Goal: Task Accomplishment & Management: Use online tool/utility

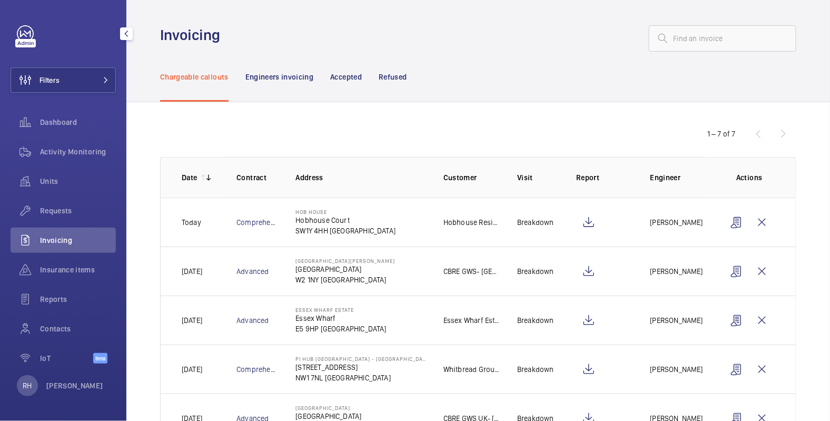
scroll to position [142, 0]
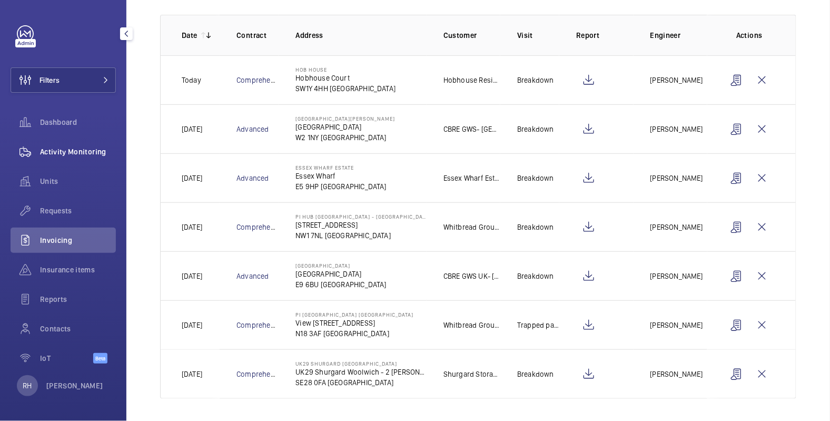
drag, startPoint x: 71, startPoint y: 148, endPoint x: 73, endPoint y: 143, distance: 6.2
click at [71, 148] on span "Activity Monitoring" at bounding box center [78, 151] width 76 height 11
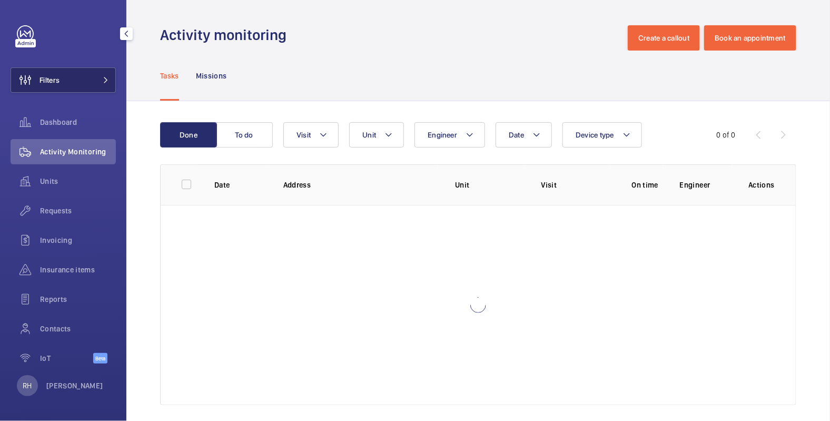
click at [80, 76] on button "Filters" at bounding box center [63, 79] width 105 height 25
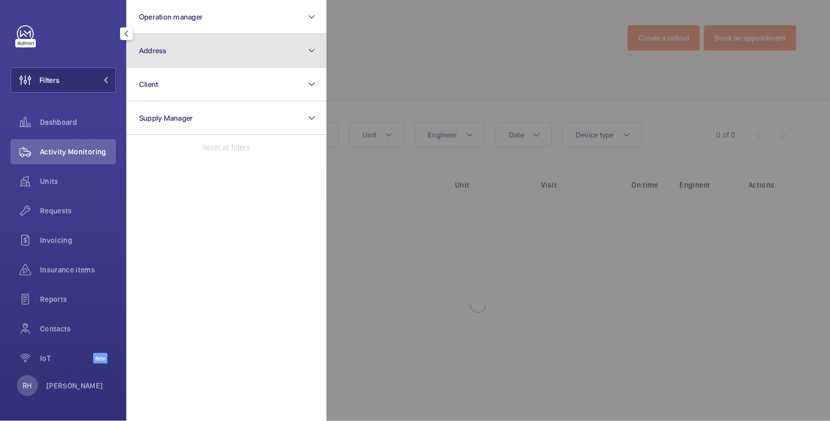
click at [174, 56] on button "Address" at bounding box center [226, 51] width 200 height 34
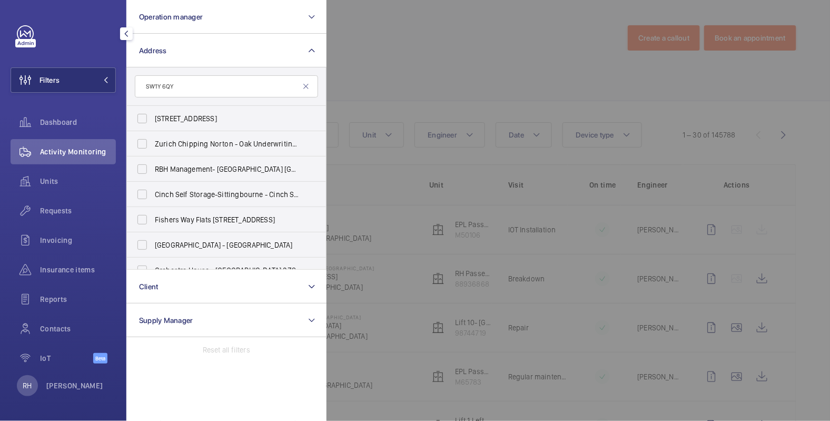
type input "SW1Y 6QY"
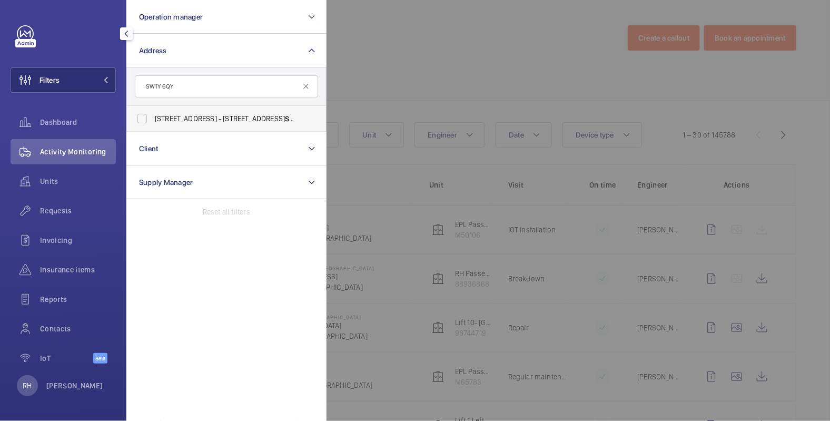
click at [215, 125] on label "[STREET_ADDRESS]" at bounding box center [218, 118] width 183 height 25
click at [153, 125] on input "[STREET_ADDRESS]" at bounding box center [142, 118] width 21 height 21
checkbox input "true"
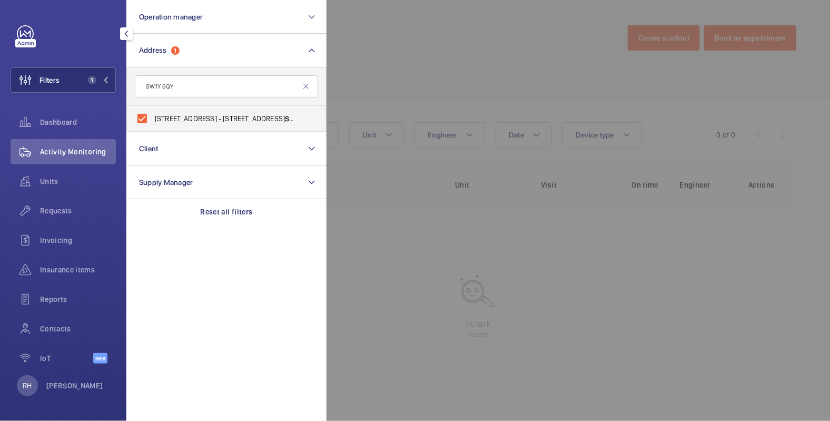
click at [436, 44] on div at bounding box center [741, 210] width 830 height 421
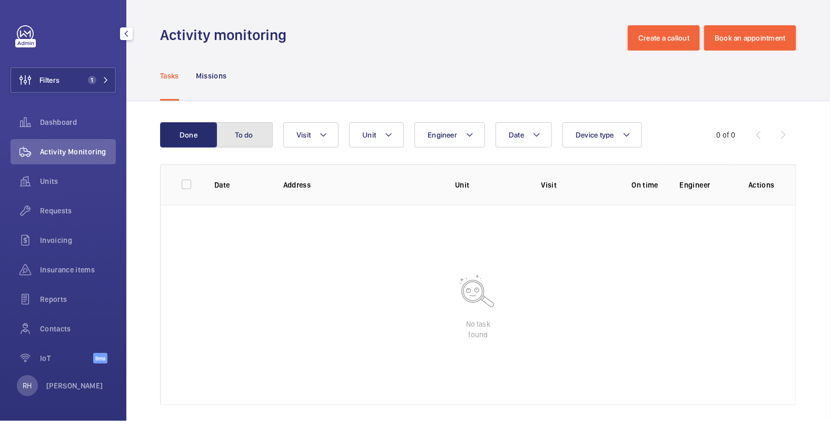
click at [240, 132] on button "To do" at bounding box center [244, 134] width 57 height 25
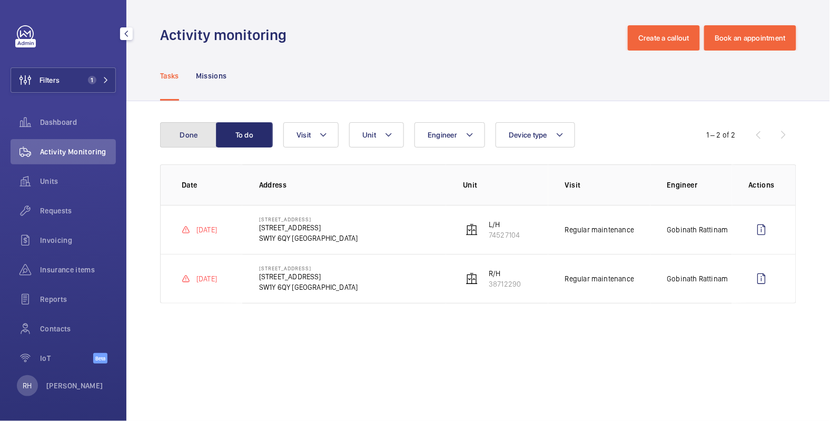
click at [195, 129] on button "Done" at bounding box center [188, 134] width 57 height 25
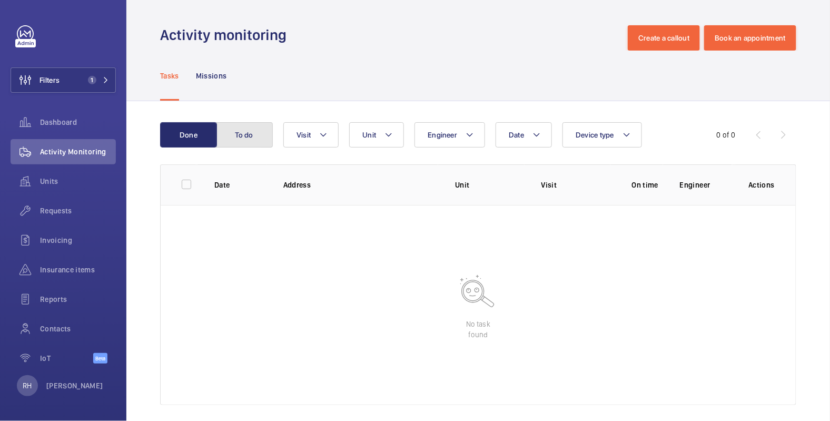
click at [244, 131] on button "To do" at bounding box center [244, 134] width 57 height 25
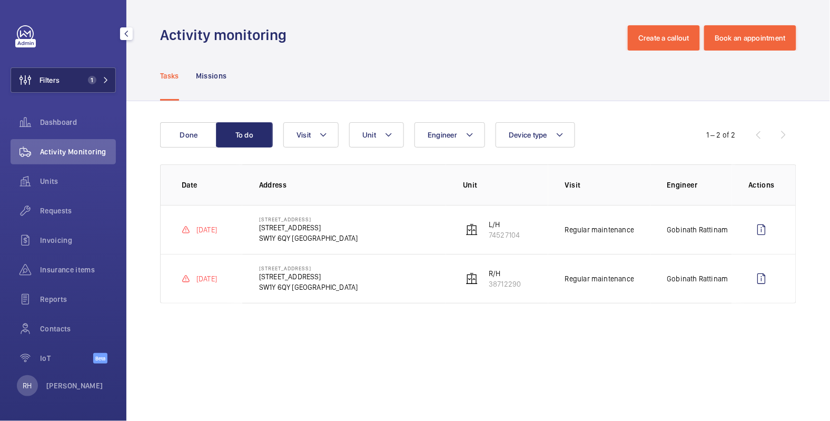
click at [61, 75] on button "Filters 1" at bounding box center [63, 79] width 105 height 25
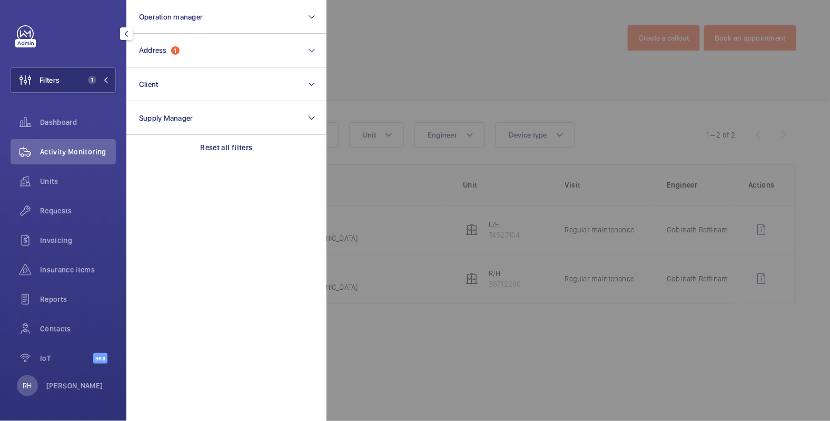
click at [412, 23] on div at bounding box center [741, 210] width 830 height 421
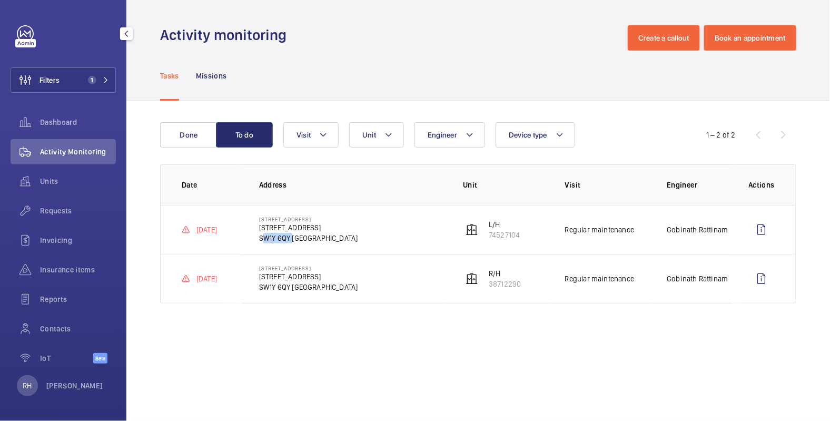
drag, startPoint x: 258, startPoint y: 237, endPoint x: 289, endPoint y: 241, distance: 30.8
click at [289, 241] on p "SW1Y 6QY [GEOGRAPHIC_DATA]" at bounding box center [308, 238] width 99 height 11
copy p "SW1Y 6QY"
click at [667, 39] on button "Create a callout" at bounding box center [663, 37] width 72 height 25
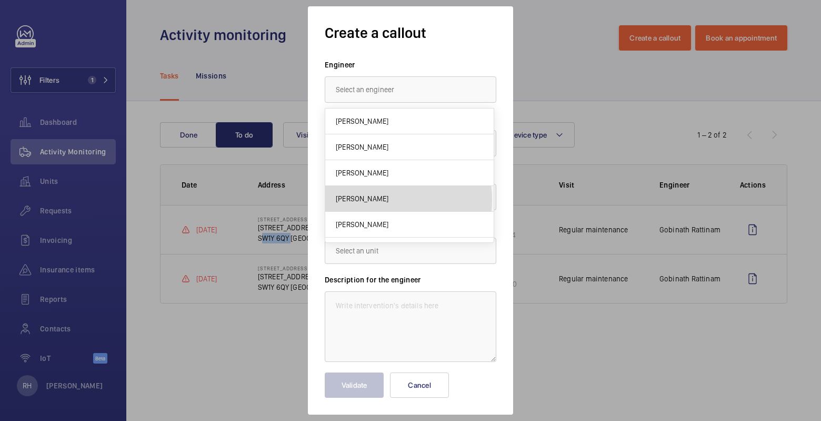
click at [383, 198] on mat-option "[PERSON_NAME]" at bounding box center [409, 199] width 168 height 26
type input "[PERSON_NAME]"
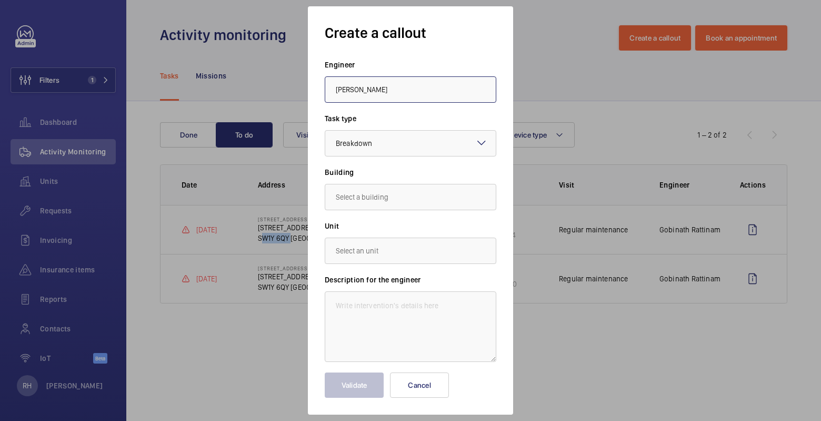
click at [387, 83] on input "[PERSON_NAME]" at bounding box center [411, 89] width 172 height 26
drag, startPoint x: 406, startPoint y: 88, endPoint x: 287, endPoint y: 87, distance: 118.4
click at [287, 87] on div "Create a callout Engineer [PERSON_NAME] Task type Select a task type × Breakdow…" at bounding box center [410, 210] width 821 height 421
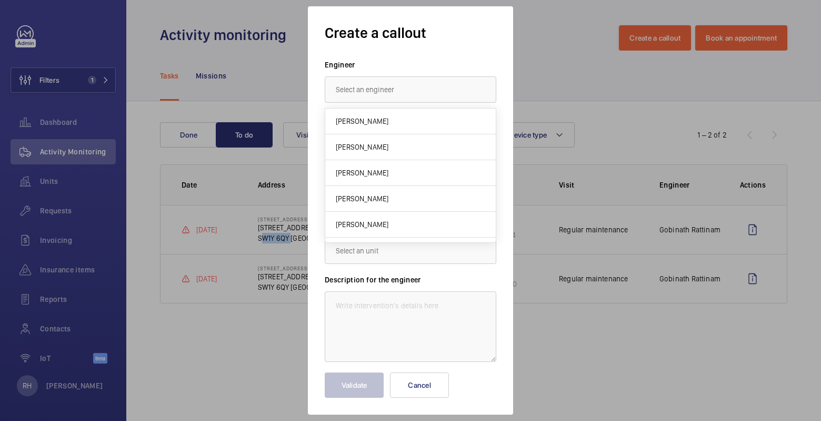
click at [463, 285] on label "Description for the engineer" at bounding box center [411, 279] width 172 height 11
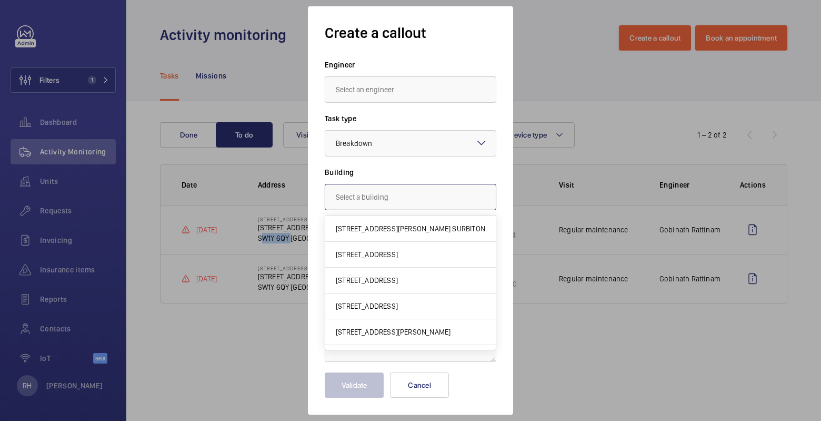
click at [398, 198] on input "text" at bounding box center [411, 197] width 172 height 26
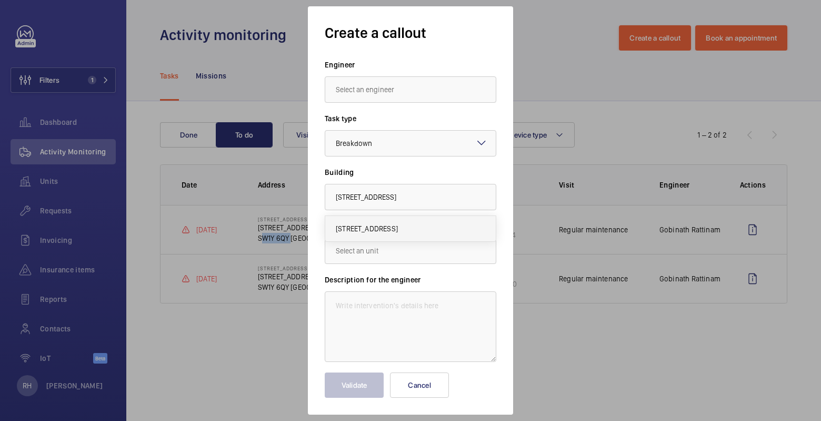
click at [384, 225] on span "[STREET_ADDRESS]" at bounding box center [367, 228] width 62 height 11
type input "[STREET_ADDRESS]"
click at [376, 250] on input "text" at bounding box center [411, 250] width 172 height 26
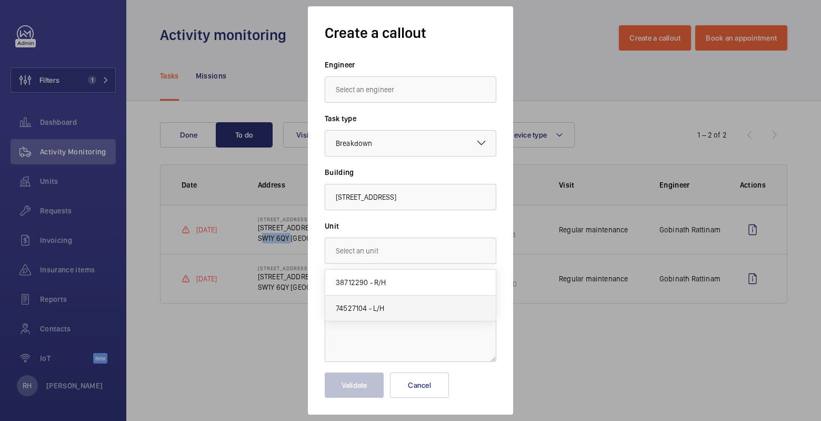
click at [424, 305] on mat-option "74527104 - L/H" at bounding box center [410, 307] width 171 height 25
type input "74527104 - L/H"
click at [417, 314] on textarea at bounding box center [411, 326] width 172 height 71
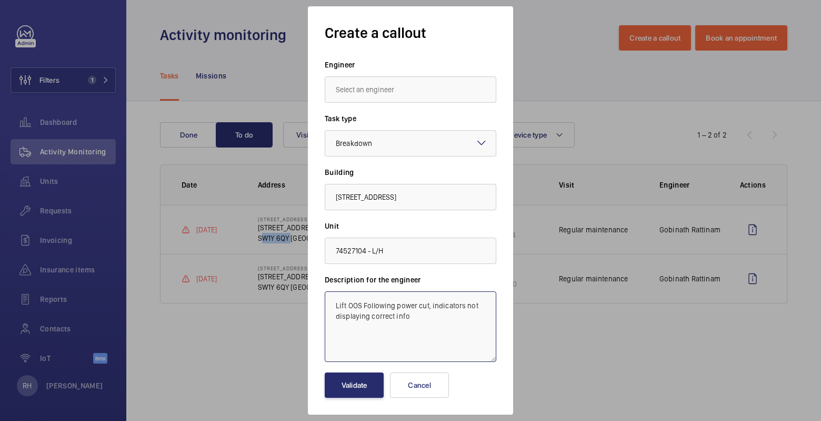
type textarea "Lift OOS Following power cut, indicators not displaying correct info"
click at [366, 89] on input "text" at bounding box center [411, 89] width 172 height 26
click at [401, 145] on mat-option "[PERSON_NAME]" at bounding box center [410, 147] width 171 height 26
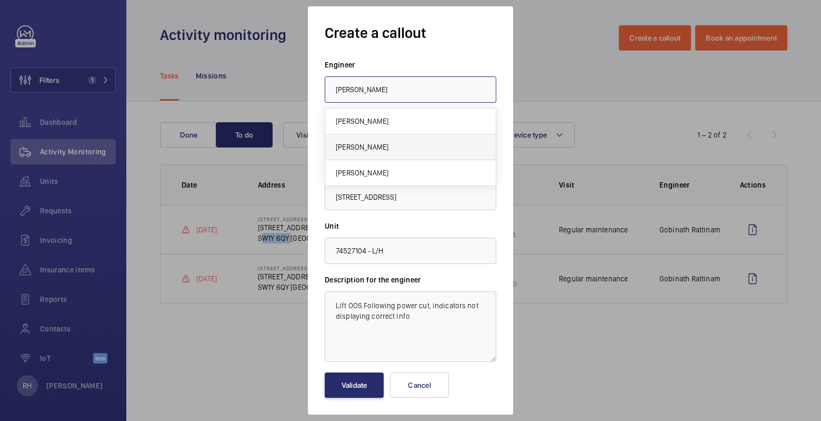
type input "[PERSON_NAME]"
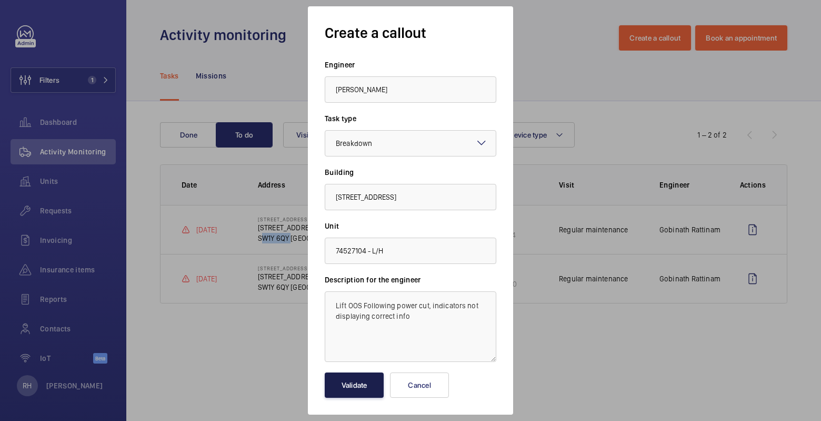
click at [369, 383] on button "Validate" at bounding box center [354, 384] width 59 height 25
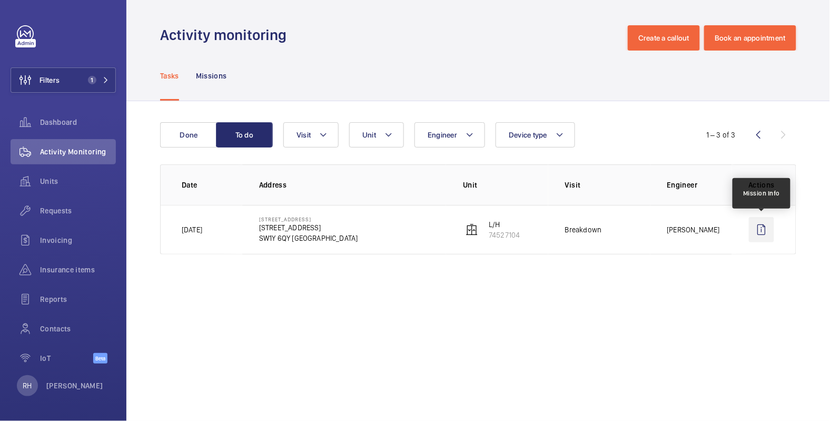
click at [761, 235] on wm-front-icon-button at bounding box center [760, 229] width 25 height 25
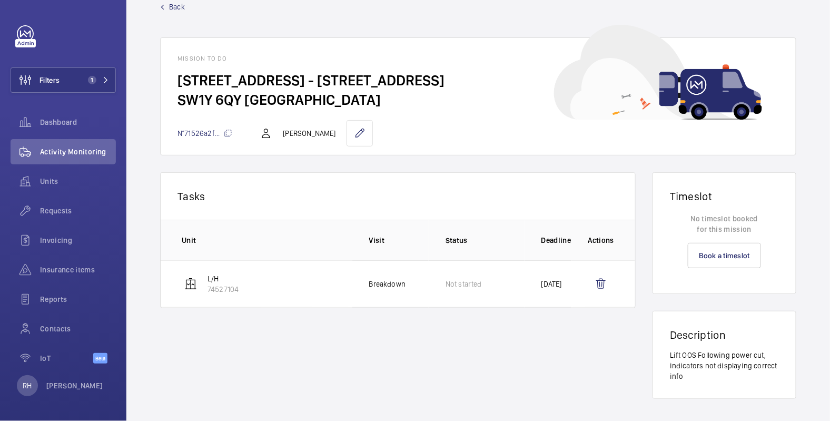
scroll to position [25, 0]
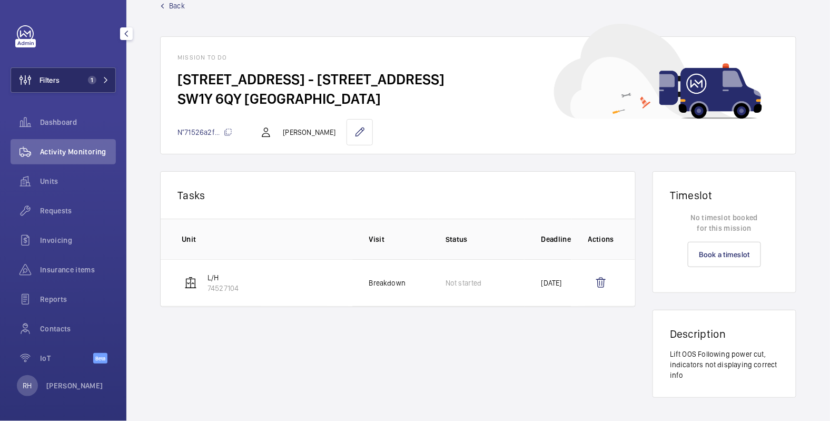
click at [84, 79] on span "1" at bounding box center [90, 80] width 13 height 8
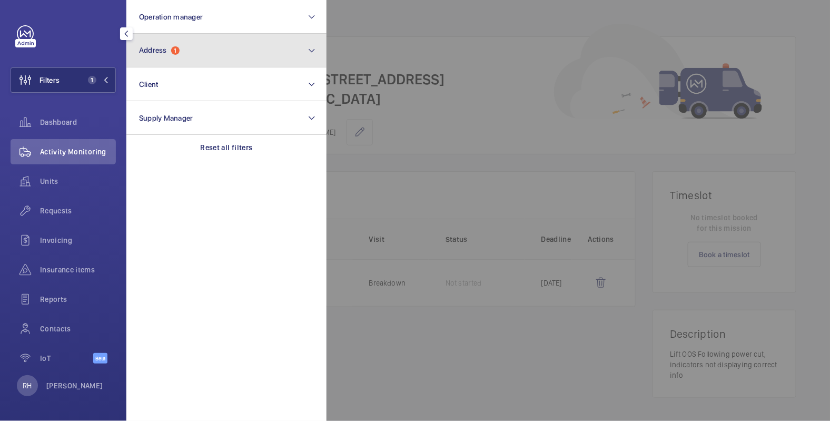
click at [179, 59] on button "Address 1" at bounding box center [226, 51] width 200 height 34
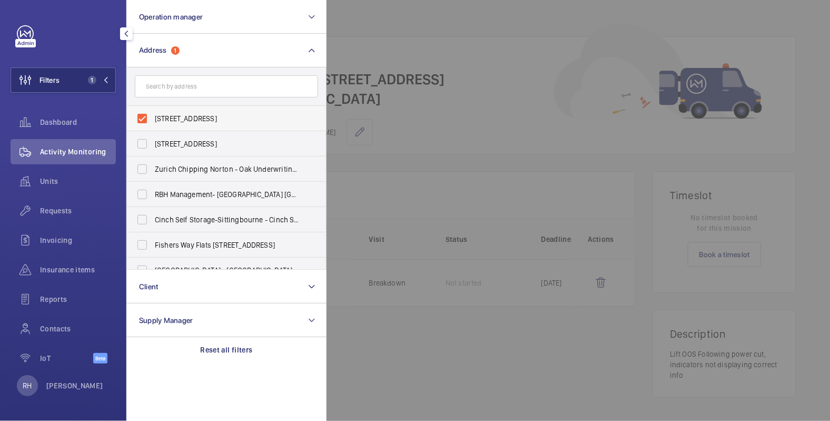
click at [236, 119] on span "[STREET_ADDRESS]" at bounding box center [227, 118] width 145 height 11
click at [153, 119] on input "[STREET_ADDRESS]" at bounding box center [142, 118] width 21 height 21
checkbox input "false"
drag, startPoint x: 435, startPoint y: 83, endPoint x: 421, endPoint y: 87, distance: 15.0
click at [435, 83] on div at bounding box center [741, 210] width 830 height 421
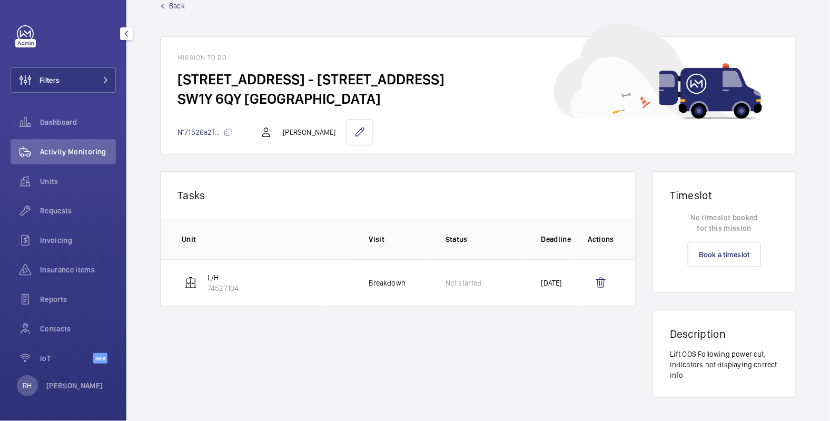
click at [65, 154] on span "Activity Monitoring" at bounding box center [78, 151] width 76 height 11
click at [72, 153] on span "Activity Monitoring" at bounding box center [78, 151] width 76 height 11
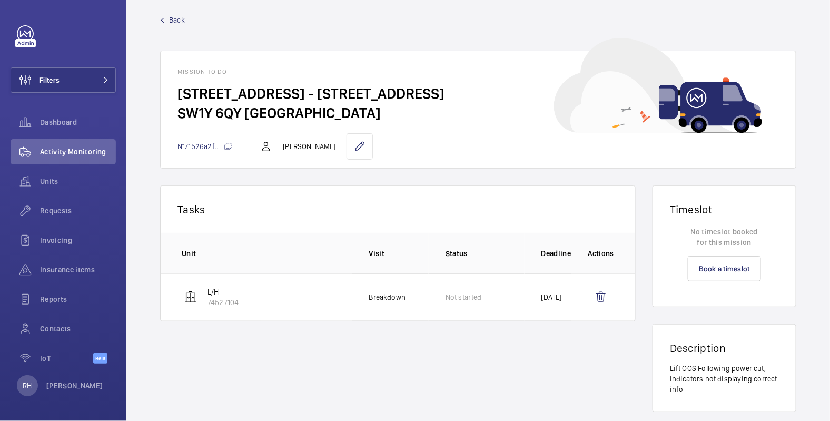
scroll to position [3, 0]
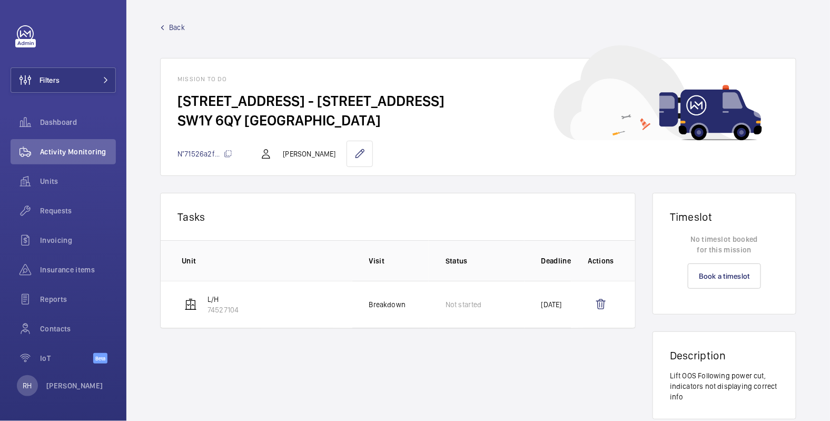
click at [183, 28] on span "Back" at bounding box center [177, 27] width 16 height 11
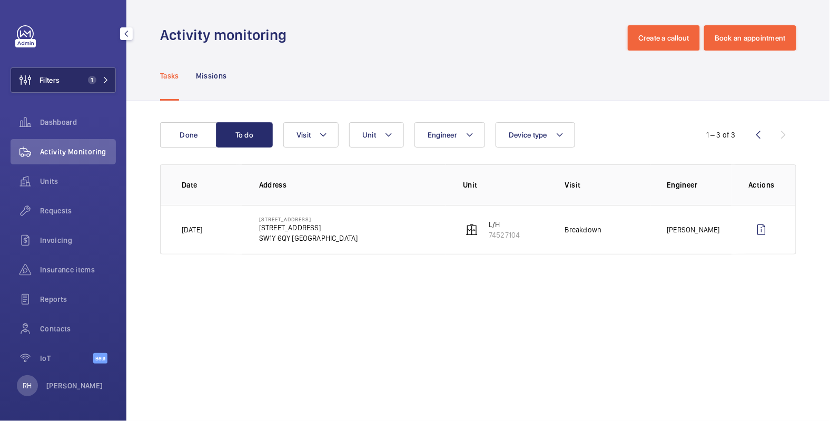
click at [68, 76] on button "Filters 1" at bounding box center [63, 79] width 105 height 25
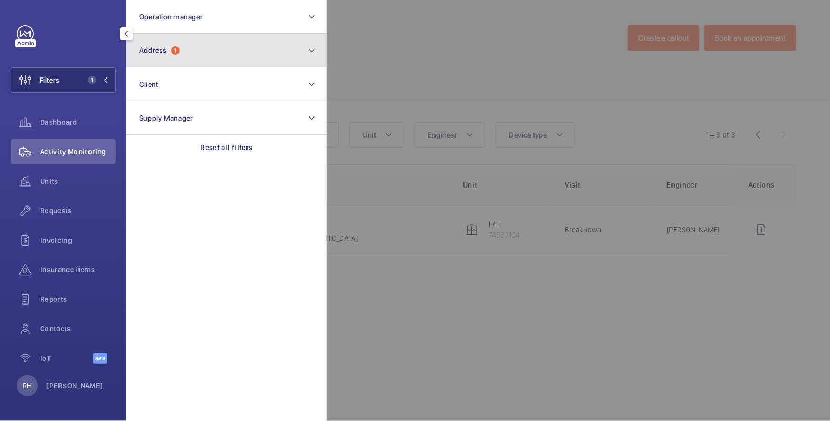
click at [228, 59] on button "Address 1" at bounding box center [226, 51] width 200 height 34
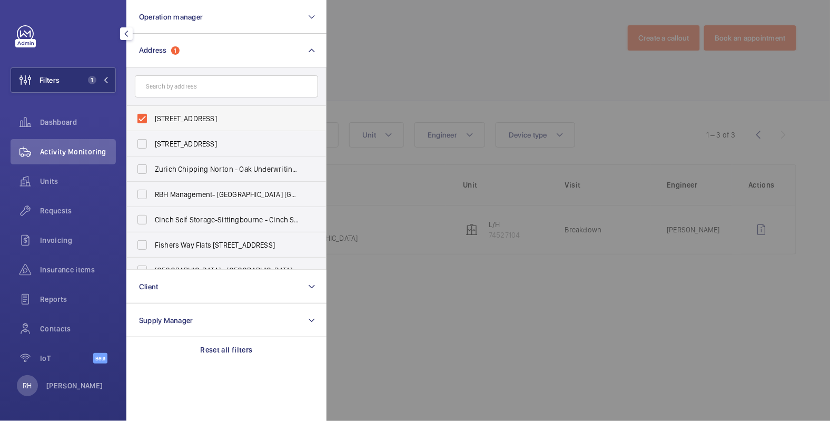
click at [201, 119] on span "[STREET_ADDRESS]" at bounding box center [227, 118] width 145 height 11
click at [153, 119] on input "[STREET_ADDRESS]" at bounding box center [142, 118] width 21 height 21
checkbox input "false"
click at [390, 65] on div at bounding box center [741, 210] width 830 height 421
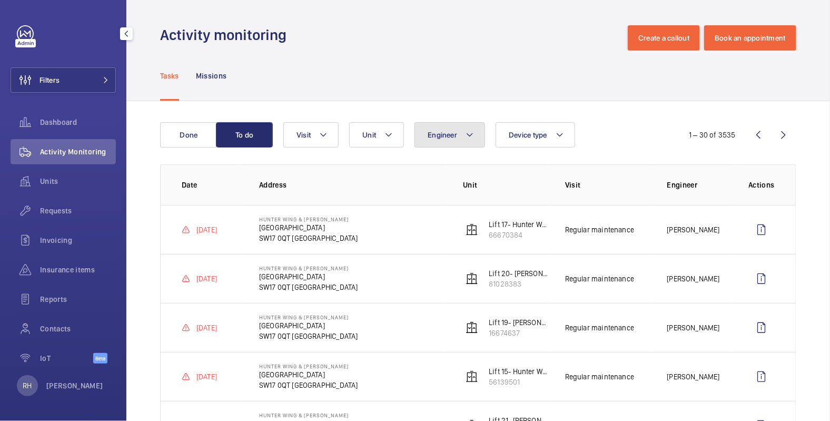
click at [454, 136] on span "Engineer" at bounding box center [441, 135] width 29 height 8
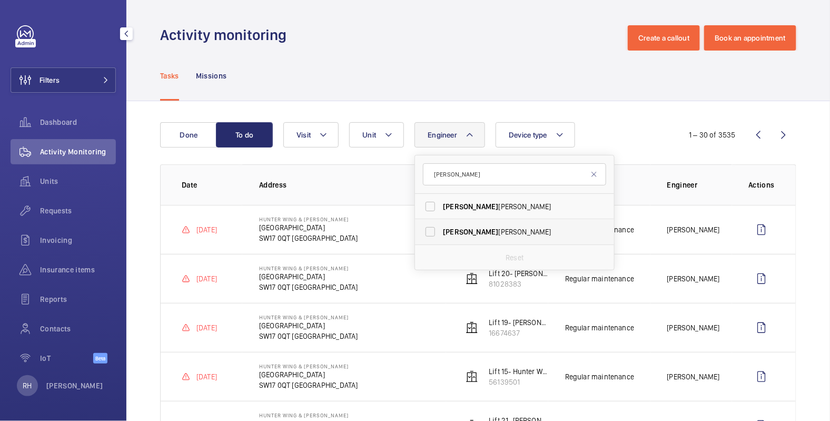
type input "[PERSON_NAME]"
click at [496, 232] on span "[PERSON_NAME]" at bounding box center [515, 231] width 145 height 11
click at [441, 232] on input "[PERSON_NAME]" at bounding box center [430, 231] width 21 height 21
checkbox input "true"
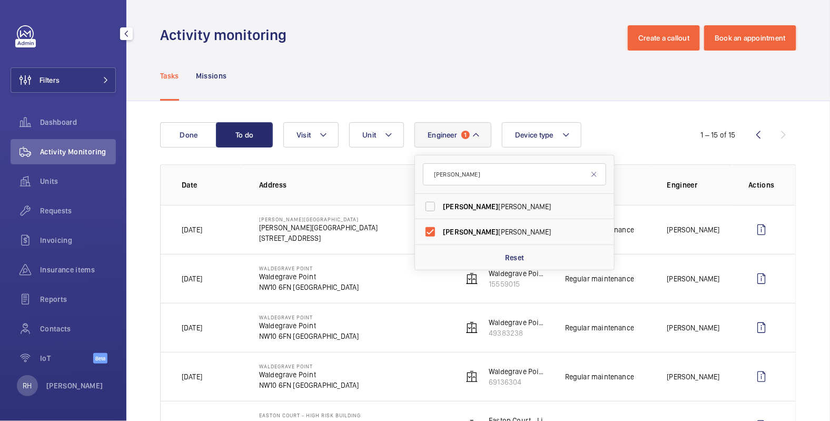
click at [533, 71] on div "Tasks Missions" at bounding box center [478, 76] width 636 height 50
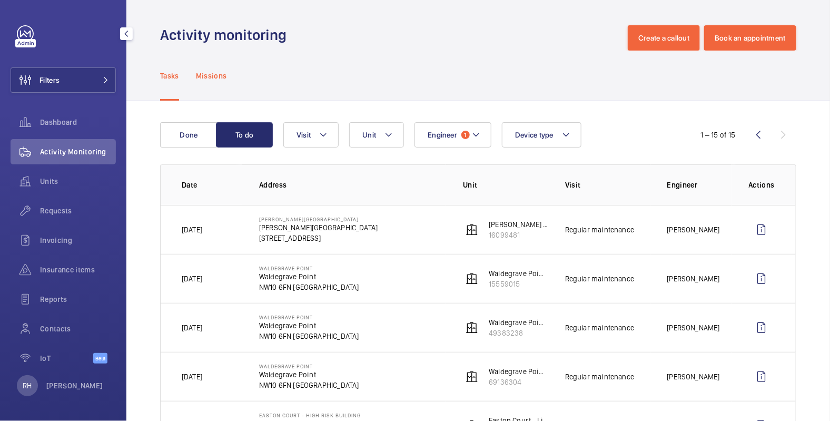
click at [214, 73] on p "Missions" at bounding box center [211, 76] width 31 height 11
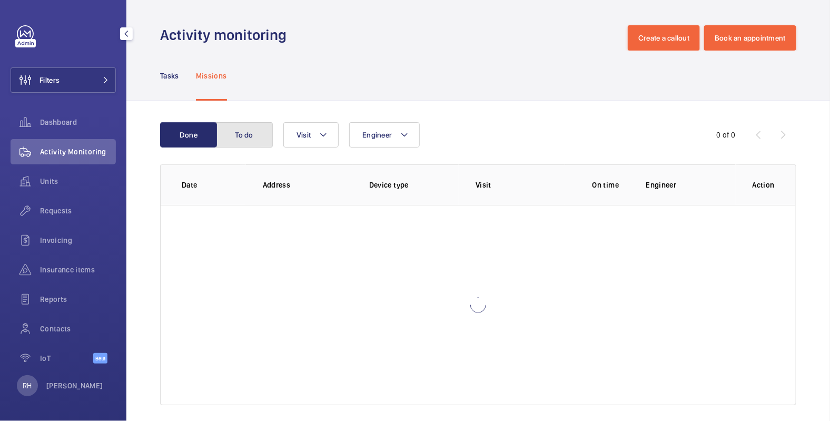
click at [239, 134] on button "To do" at bounding box center [244, 134] width 57 height 25
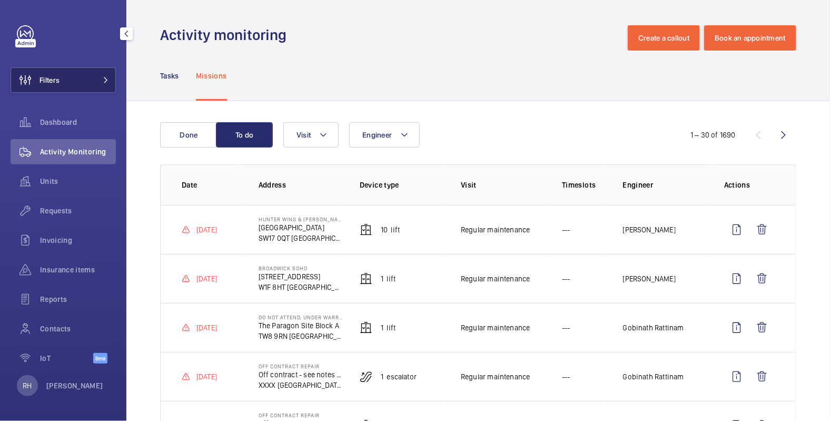
drag, startPoint x: 53, startPoint y: 77, endPoint x: 67, endPoint y: 77, distance: 14.2
click at [54, 77] on span "Filters" at bounding box center [49, 80] width 20 height 11
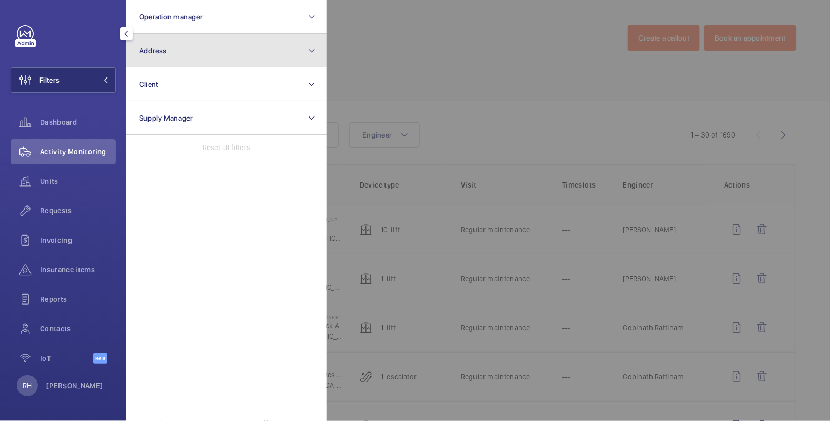
click at [150, 59] on button "Address" at bounding box center [226, 51] width 200 height 34
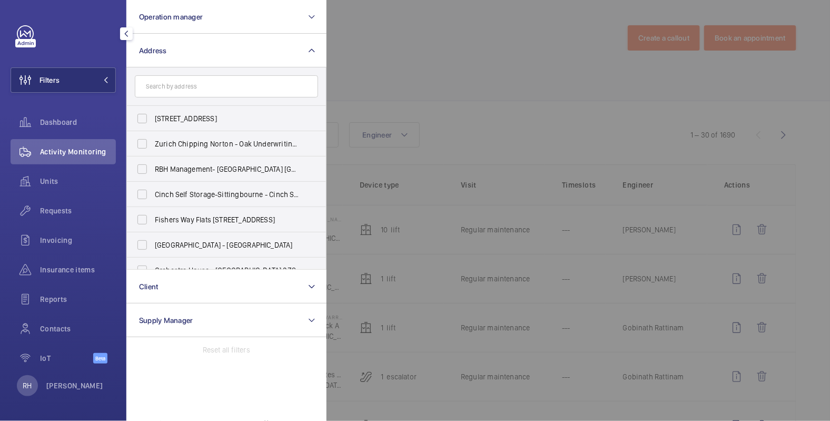
click at [184, 86] on input "text" at bounding box center [226, 86] width 183 height 22
click at [142, 85] on input "[GEOGRAPHIC_DATA]" at bounding box center [226, 86] width 183 height 22
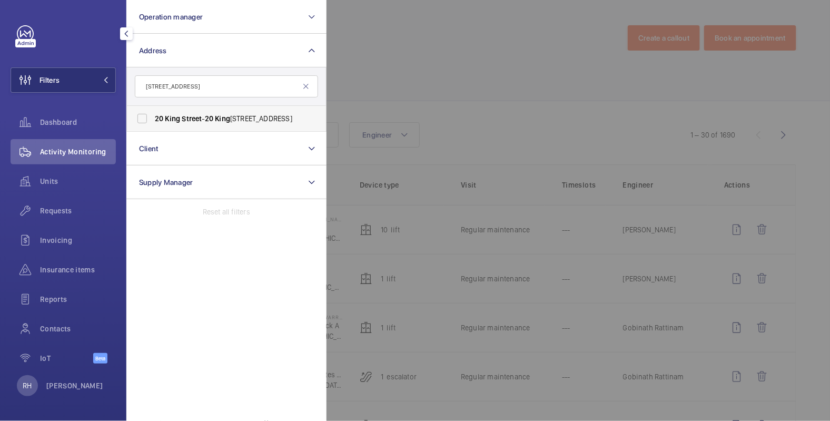
type input "[STREET_ADDRESS]"
click at [246, 124] on label "[STREET_ADDRESS]" at bounding box center [218, 118] width 183 height 25
click at [153, 124] on input "[STREET_ADDRESS]" at bounding box center [142, 118] width 21 height 21
checkbox input "true"
click at [438, 26] on div at bounding box center [741, 210] width 830 height 421
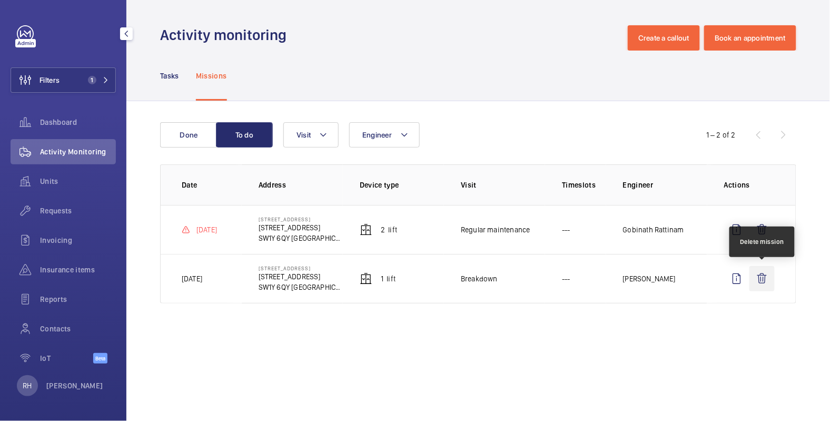
click at [767, 277] on wm-front-icon-button at bounding box center [761, 278] width 25 height 25
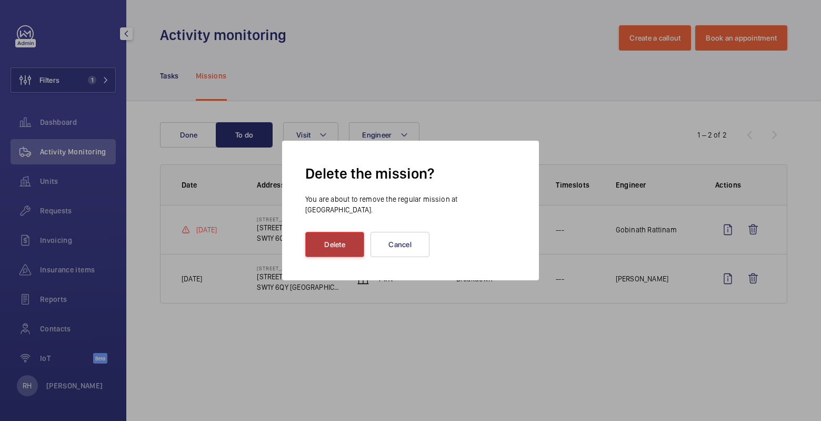
click at [342, 239] on button "Delete" at bounding box center [334, 244] width 59 height 25
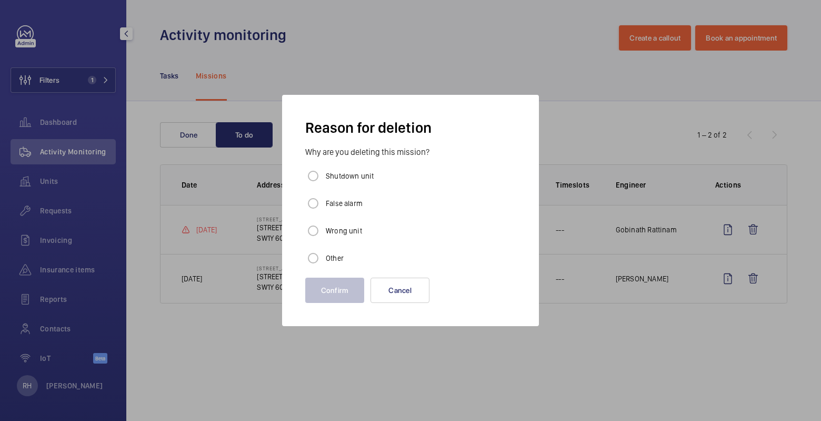
click at [341, 206] on label "False alarm" at bounding box center [343, 203] width 39 height 11
click at [319, 200] on input "False alarm" at bounding box center [313, 203] width 21 height 21
radio input "true"
click at [344, 296] on button "Confirm" at bounding box center [334, 289] width 59 height 25
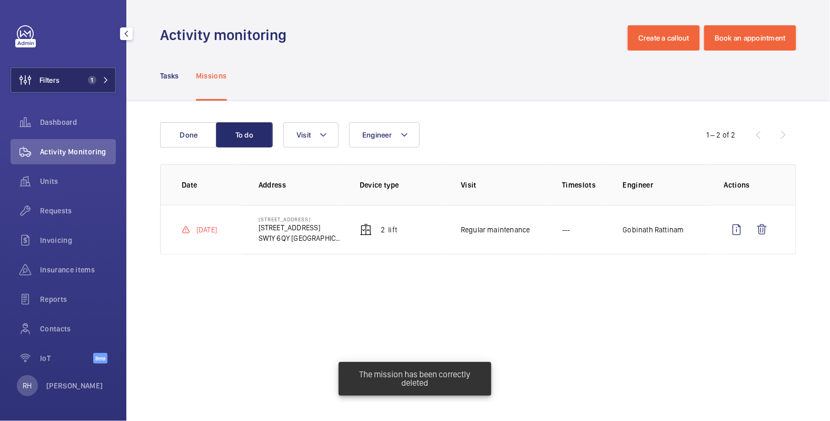
click at [71, 84] on button "Filters 1" at bounding box center [63, 79] width 105 height 25
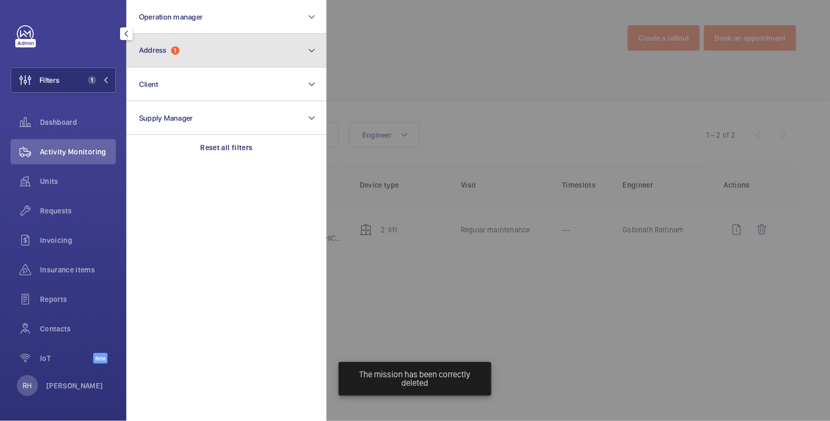
click at [222, 60] on button "Address 1" at bounding box center [226, 51] width 200 height 34
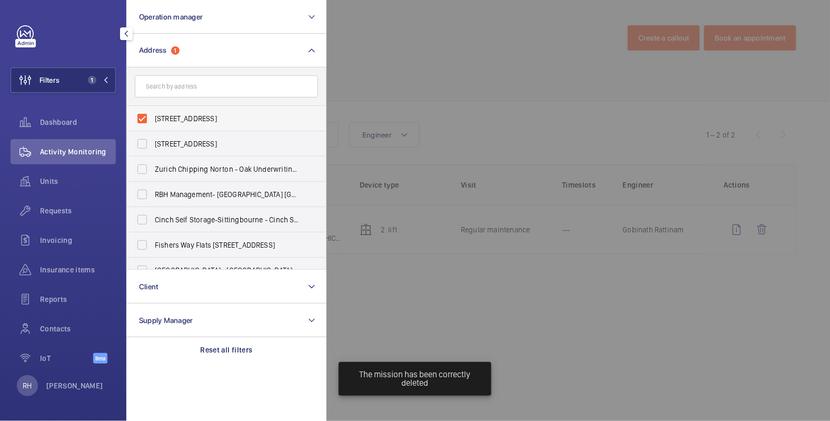
click at [198, 117] on span "[STREET_ADDRESS]" at bounding box center [227, 118] width 145 height 11
click at [153, 117] on input "[STREET_ADDRESS]" at bounding box center [142, 118] width 21 height 21
checkbox input "false"
click at [447, 53] on div at bounding box center [741, 210] width 830 height 421
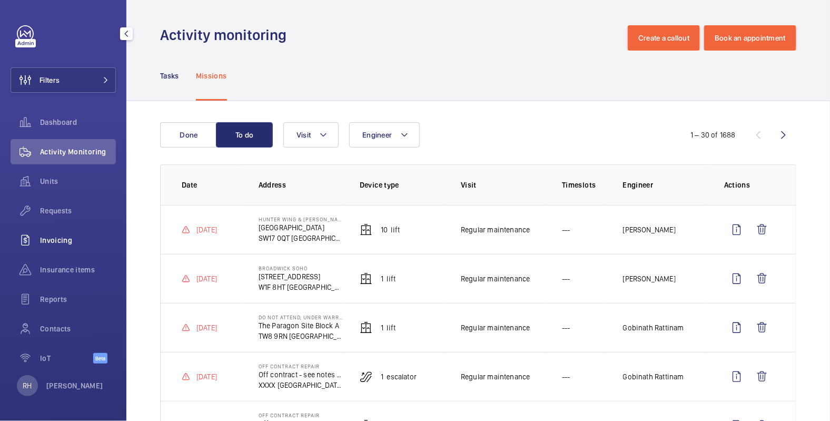
click at [58, 243] on span "Invoicing" at bounding box center [78, 240] width 76 height 11
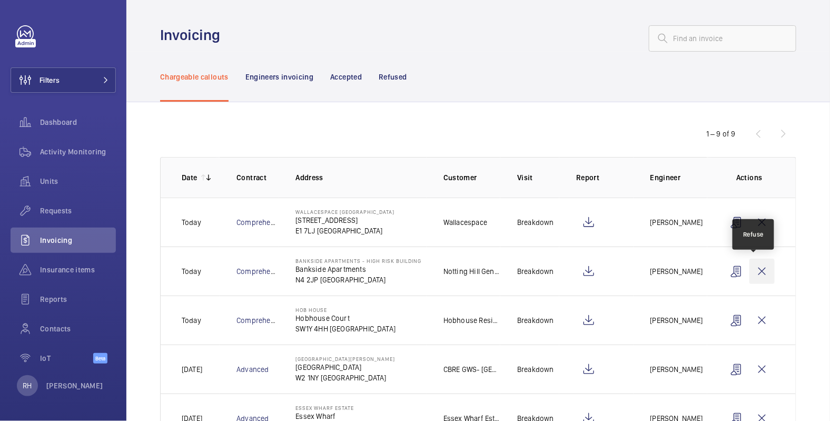
click at [750, 271] on wm-front-icon-button at bounding box center [761, 270] width 25 height 25
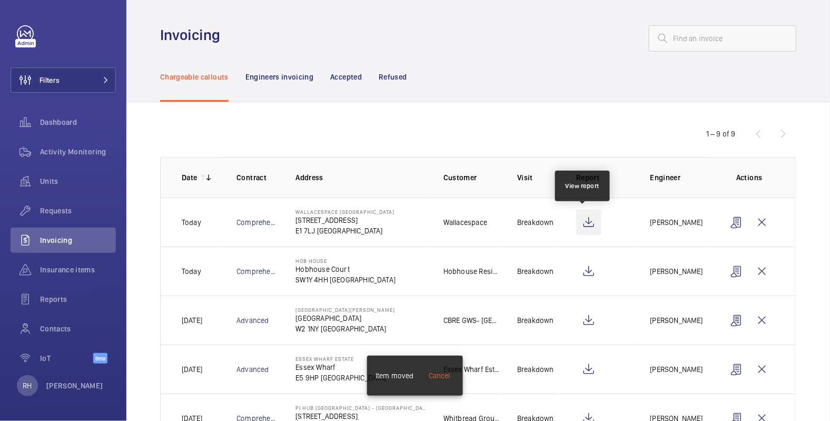
click at [585, 220] on wm-front-icon-button at bounding box center [588, 221] width 25 height 25
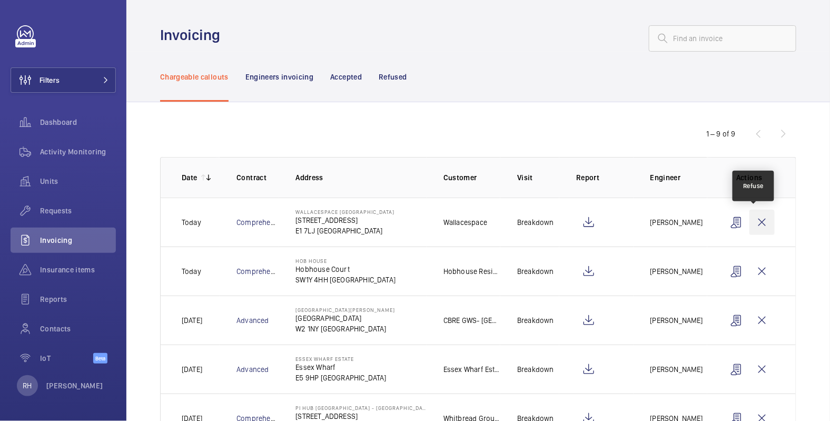
click at [753, 218] on wm-front-icon-button at bounding box center [761, 221] width 25 height 25
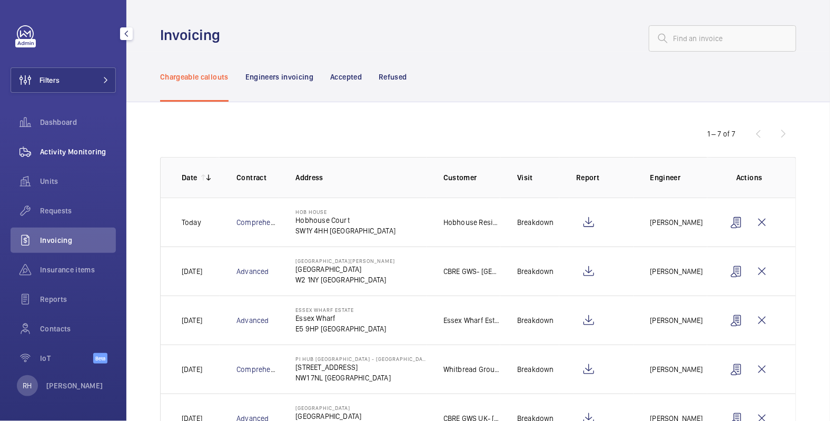
click at [102, 156] on span "Activity Monitoring" at bounding box center [78, 151] width 76 height 11
